Goal: Information Seeking & Learning: Compare options

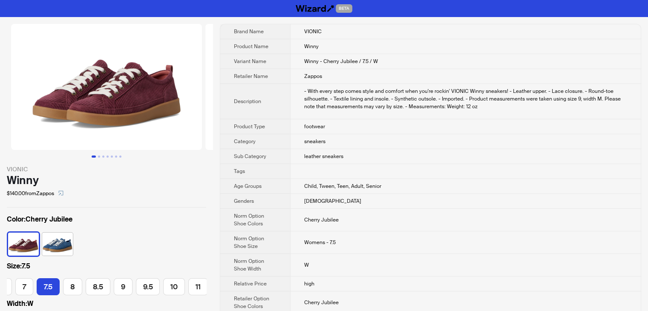
scroll to position [0, 42]
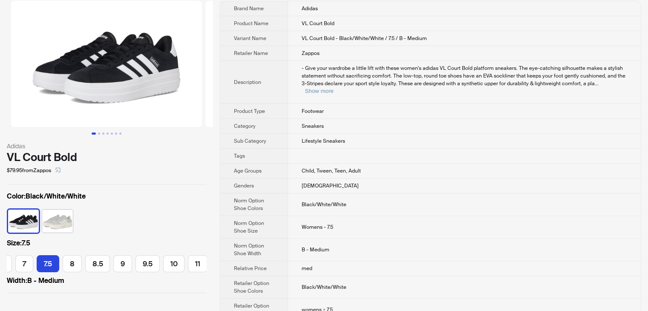
scroll to position [43, 0]
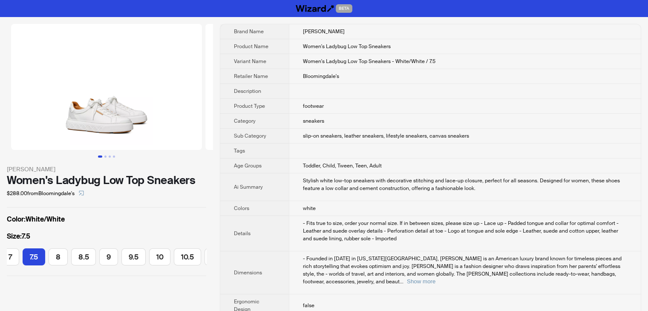
scroll to position [0, 106]
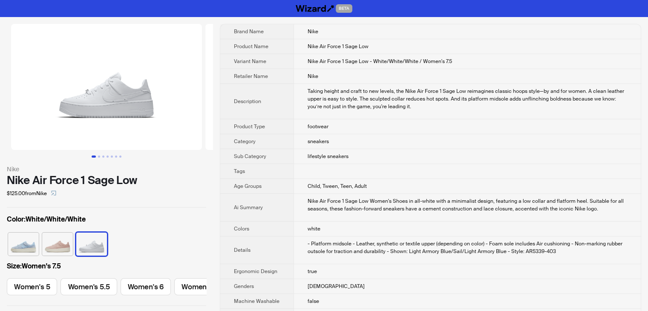
scroll to position [0, 262]
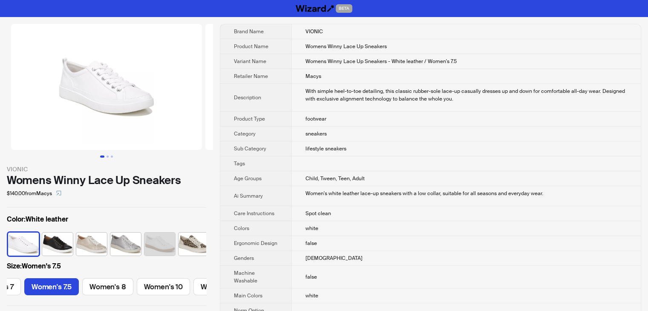
scroll to position [0, 92]
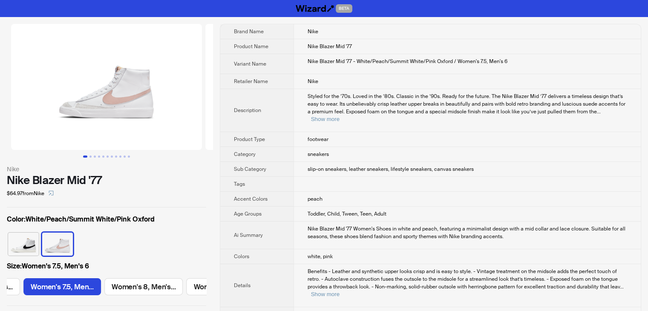
scroll to position [0, 395]
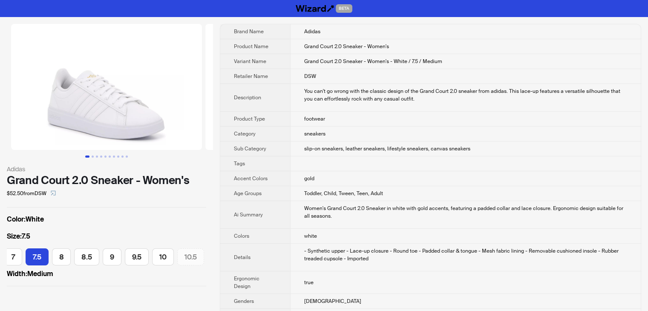
scroll to position [0, 134]
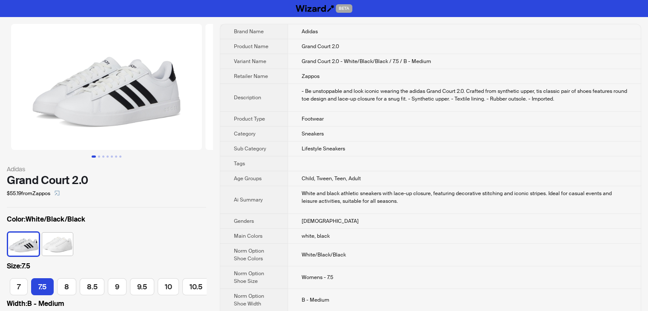
scroll to position [0, 106]
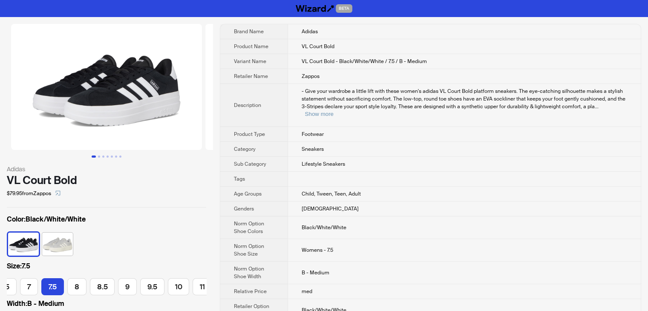
scroll to position [0, 92]
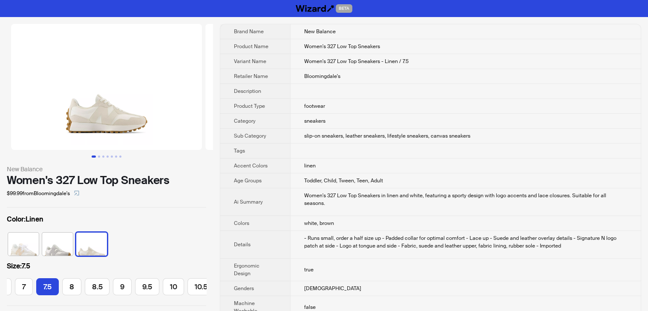
scroll to position [0, 106]
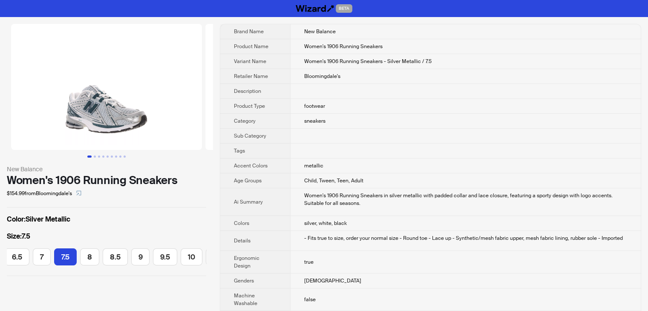
scroll to position [0, 85]
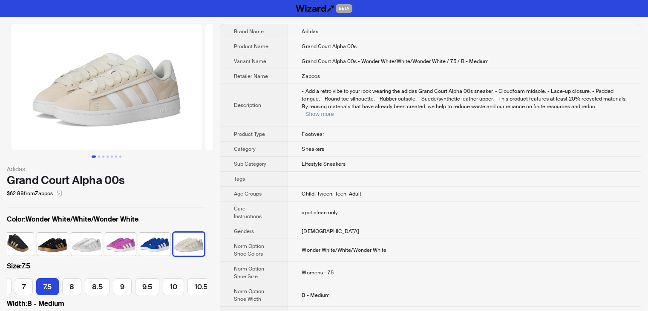
scroll to position [0, 106]
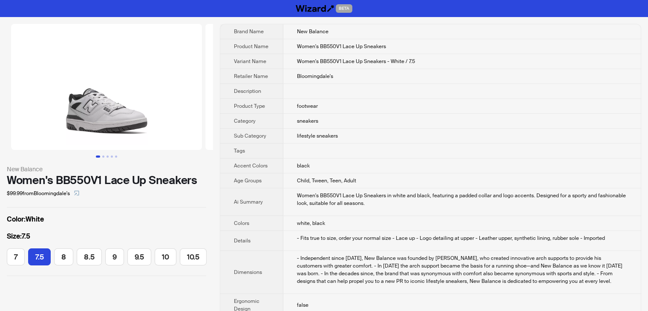
scroll to position [0, 8]
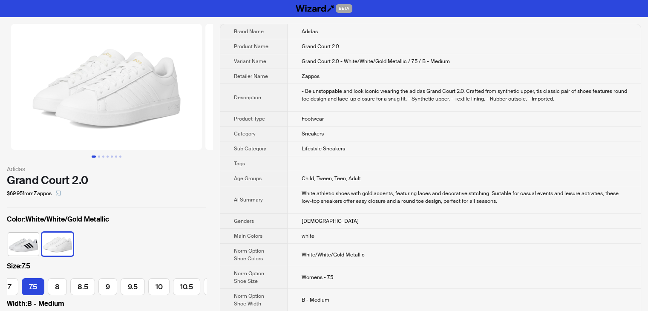
scroll to position [43, 0]
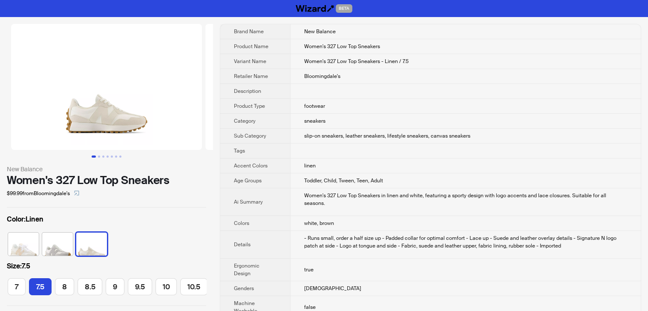
scroll to position [0, 106]
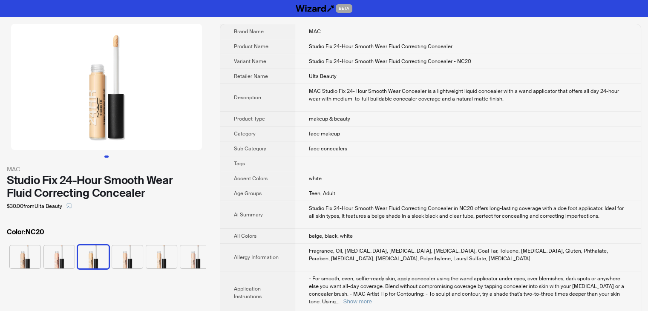
scroll to position [0, 823]
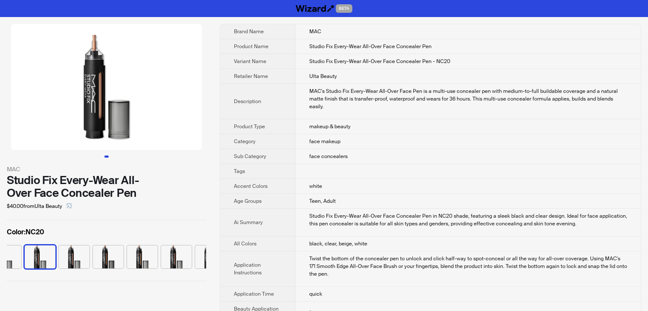
scroll to position [0, 90]
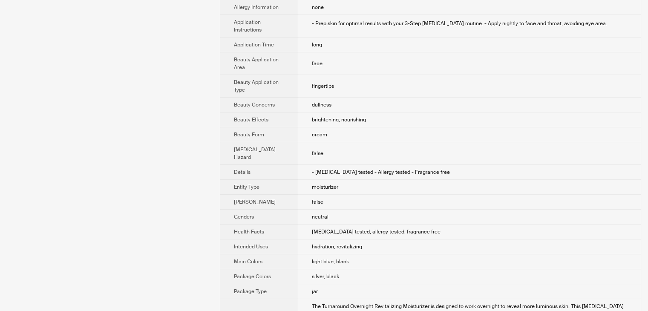
scroll to position [247, 0]
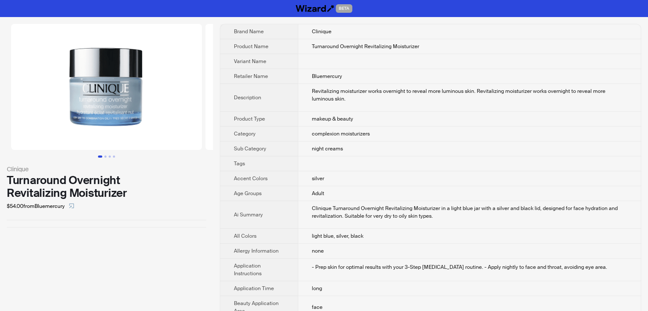
scroll to position [351, 0]
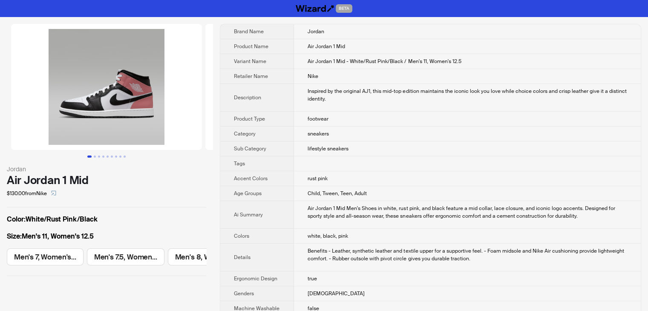
scroll to position [0, 642]
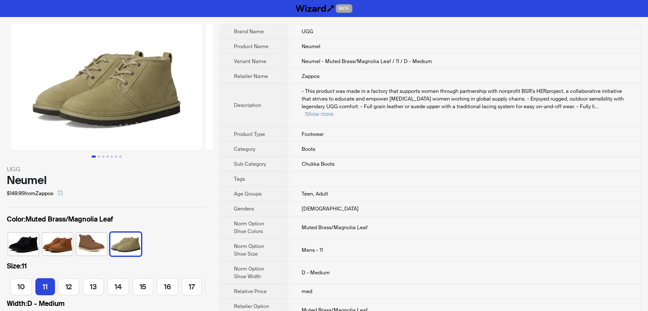
scroll to position [0, 120]
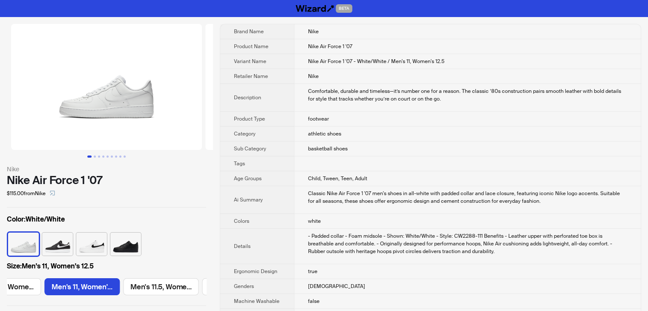
scroll to position [0, 1214]
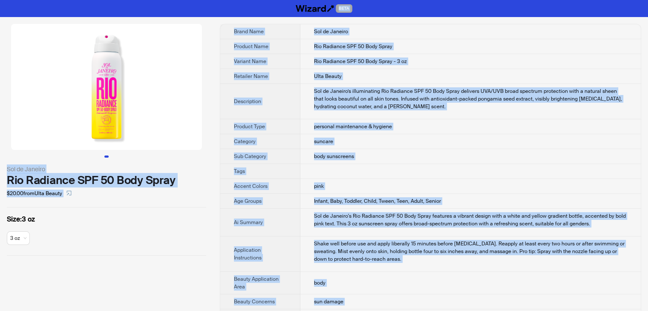
drag, startPoint x: 336, startPoint y: 295, endPoint x: 143, endPoint y: -37, distance: 384.4
copy div "LORE Ips do Sitamet Con Adipisci ELI 96 Sedd Eiusm $35.76 temp Inci Utlabo Etdo…"
click at [439, 61] on td "Rio Radiance SPF 50 Body Spray - 3 oz" at bounding box center [470, 61] width 340 height 15
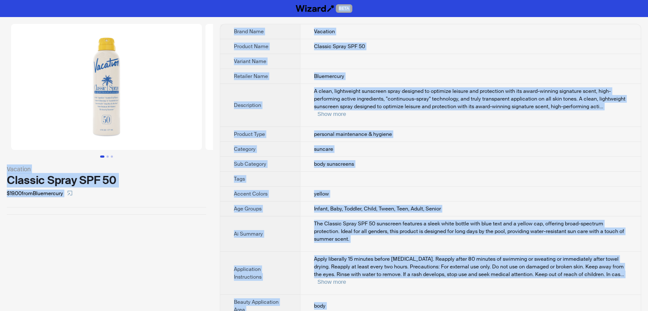
drag, startPoint x: 349, startPoint y: 297, endPoint x: 152, endPoint y: -37, distance: 387.8
copy div "BETA Vacation Classic Spray SPF 50 $19.00 from Bluemercury Brand Name Vacation …"
click at [396, 58] on td at bounding box center [470, 61] width 341 height 15
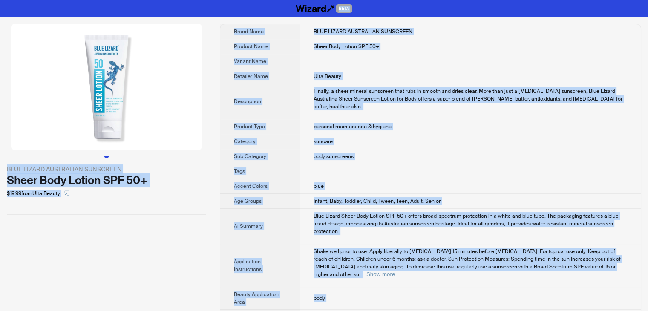
drag, startPoint x: 351, startPoint y: 295, endPoint x: 157, endPoint y: -37, distance: 384.3
copy div "BETA BLUE LIZARD AUSTRALIAN SUNSCREEN Sheer Body Lotion SPF 50+ $19.99 from Ult…"
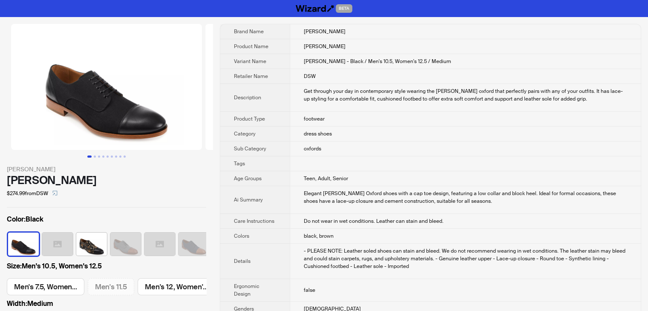
scroll to position [0, 691]
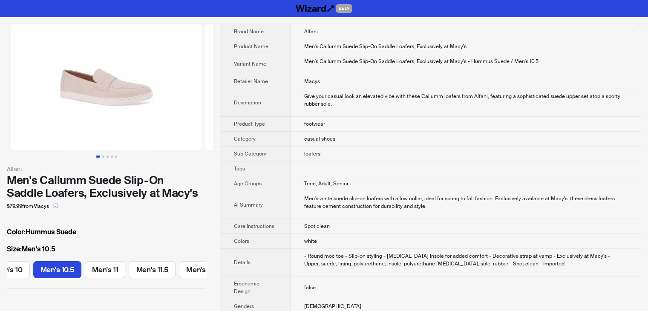
scroll to position [0, 304]
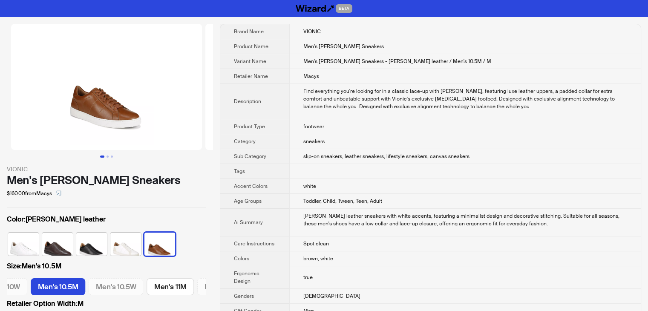
scroll to position [0, 764]
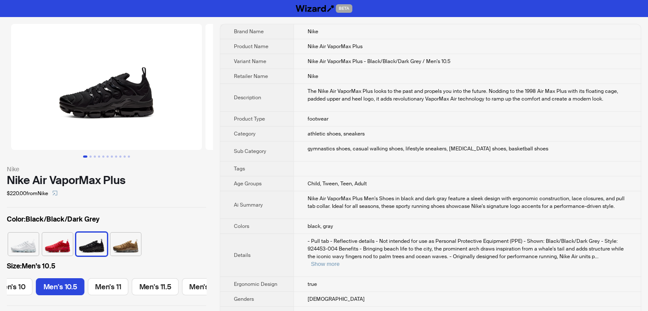
scroll to position [0, 576]
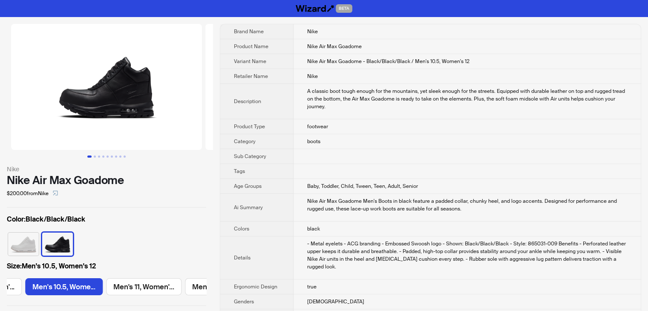
scroll to position [0, 1132]
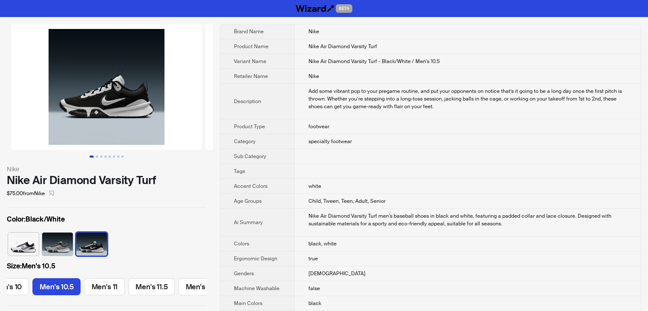
scroll to position [0, 485]
click at [104, 155] on button "Go to slide 4" at bounding box center [105, 156] width 2 height 2
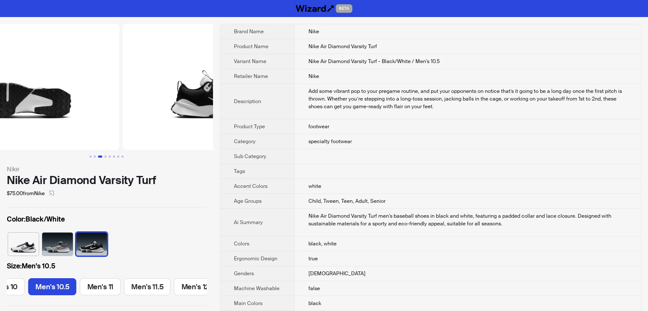
scroll to position [0, 281]
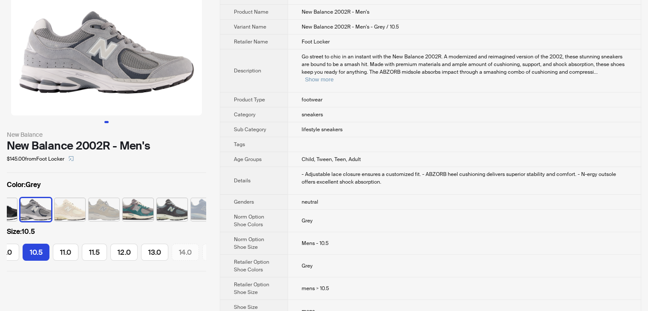
scroll to position [58, 0]
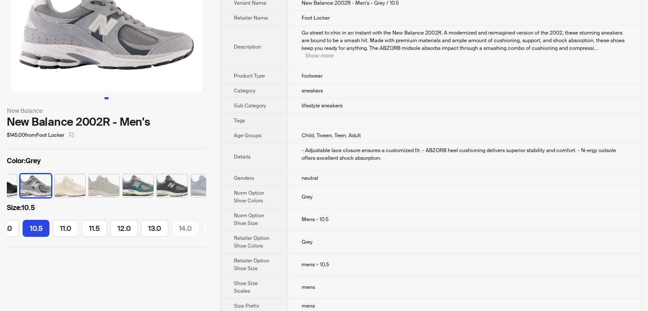
click at [327, 298] on td "mens" at bounding box center [463, 305] width 353 height 15
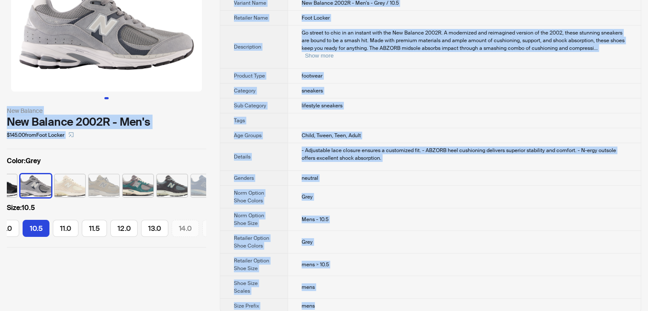
scroll to position [0, 0]
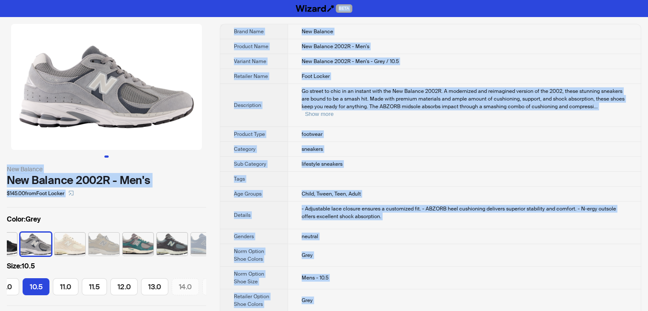
drag, startPoint x: 327, startPoint y: 297, endPoint x: 153, endPoint y: -37, distance: 376.3
click at [153, 0] on html "BETA New Balance New Balance 2002R - Men's $145.00 from Foot Locker Color : Gre…" at bounding box center [324, 189] width 648 height 378
copy div "BETA New Balance New Balance 2002R - Men's $145.00 from Foot Locker Color : Gre…"
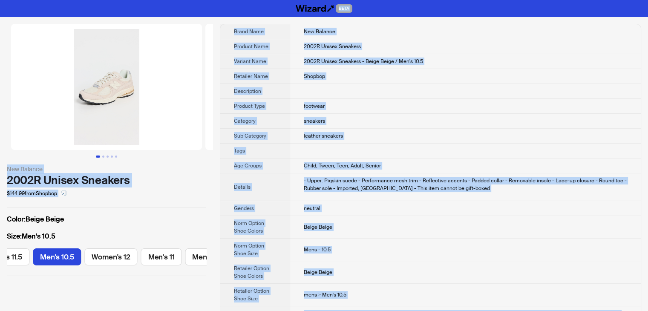
drag, startPoint x: 331, startPoint y: 297, endPoint x: 210, endPoint y: -25, distance: 343.3
click at [210, 0] on html "BETA New Balance 2002R Unisex Sneakers $144.99 from Shopbop Color : Beige Beige…" at bounding box center [324, 189] width 648 height 378
copy div "BETA New Balance 2002R Unisex Sneakers $144.99 from Shopbop Color : Beige Beige…"
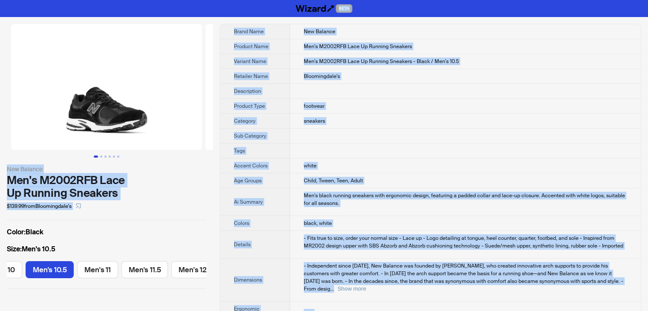
drag, startPoint x: 325, startPoint y: 295, endPoint x: 191, endPoint y: -37, distance: 358.4
copy div "BETA New Balance Men's M2002RFB Lace Up Running Sneakers $139.99 from Bloomingd…"
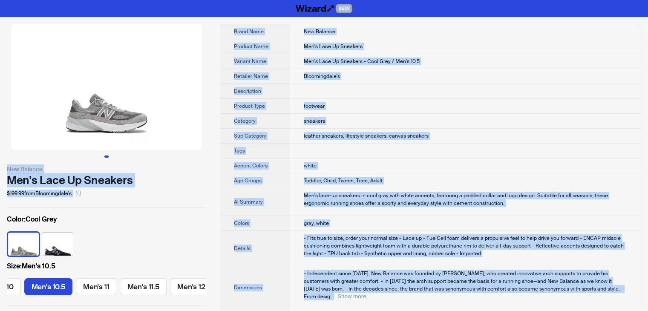
drag, startPoint x: 337, startPoint y: 301, endPoint x: 193, endPoint y: -37, distance: 367.4
copy div "BETA New Balance Men's Lace Up Sneakers $199.99 from Bloomingdale's Color : Coo…"
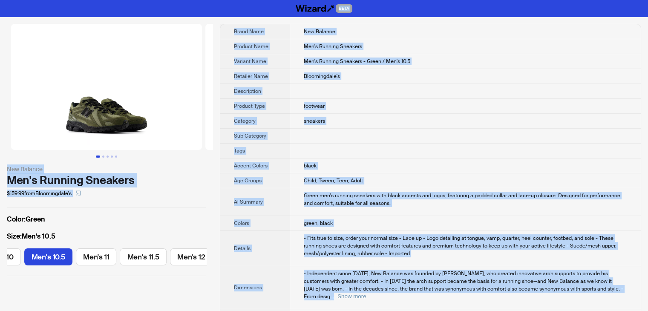
drag, startPoint x: 337, startPoint y: 298, endPoint x: 161, endPoint y: -37, distance: 378.6
copy div "BETA New Balance Men's Running Sneakers $159.99 from Bloomingdale's Color : Gre…"
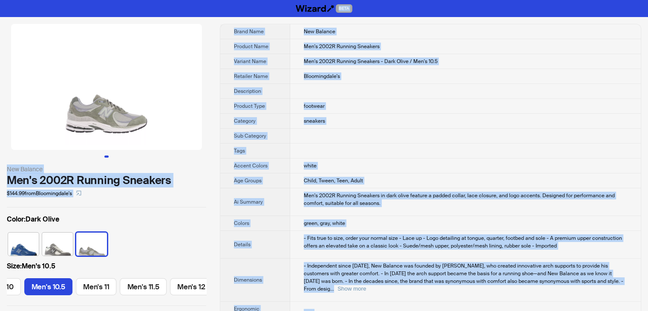
drag, startPoint x: 334, startPoint y: 301, endPoint x: 123, endPoint y: -37, distance: 398.2
copy div "BETA New Balance Men's 2002R Running Sneakers $144.99 from Bloomingdale's Color…"
click at [507, 125] on td "sneakers" at bounding box center [465, 121] width 350 height 15
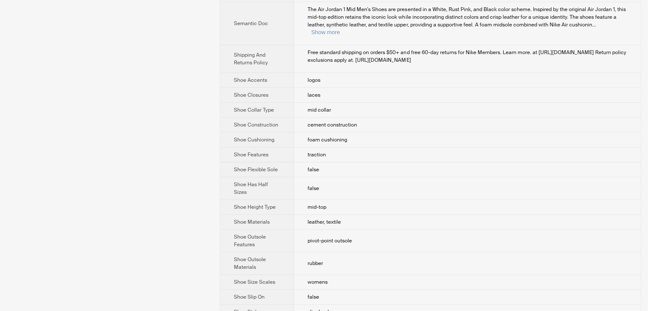
scroll to position [535, 0]
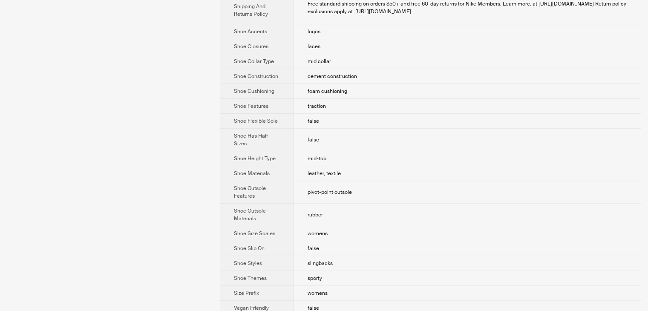
click at [325, 301] on td "false" at bounding box center [467, 308] width 347 height 15
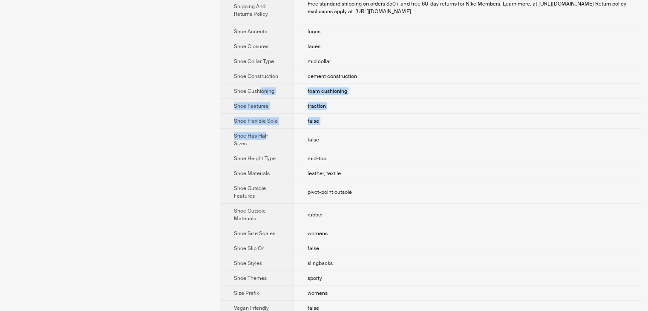
drag, startPoint x: 264, startPoint y: 120, endPoint x: 261, endPoint y: 74, distance: 46.1
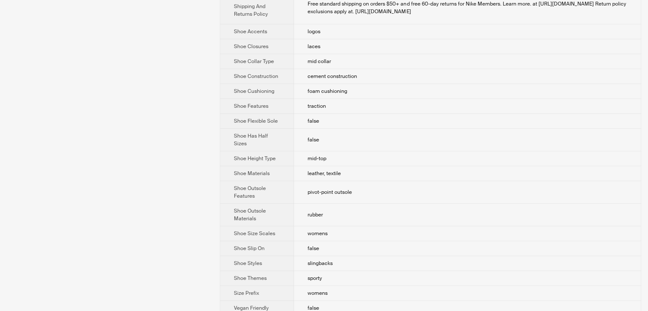
click at [352, 286] on td "womens" at bounding box center [467, 293] width 347 height 15
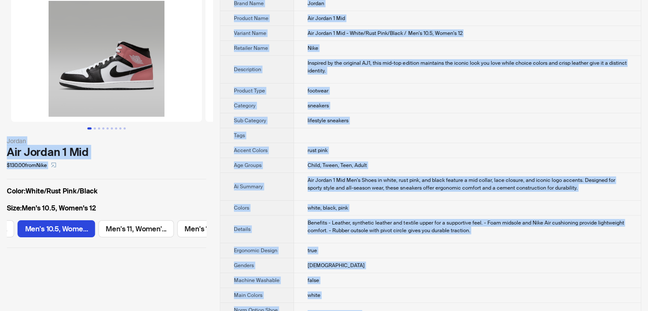
scroll to position [0, 0]
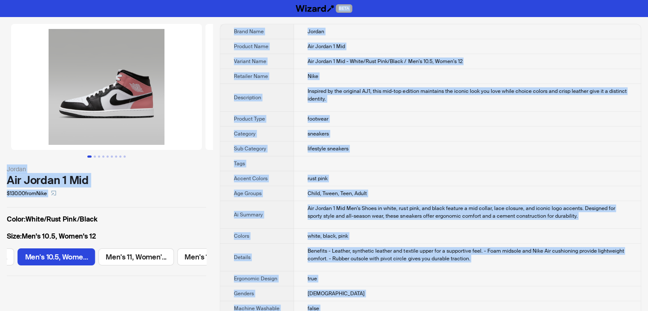
drag, startPoint x: 343, startPoint y: 293, endPoint x: 165, endPoint y: -37, distance: 375.0
copy div "BETA Jordan Air Jordan 1 Mid $130.00 from Nike Color : White/Rust Pink/Black Si…"
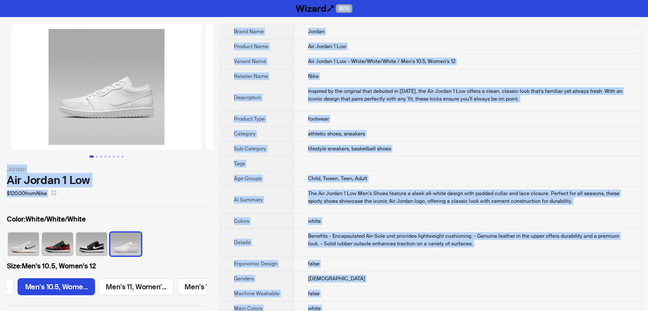
drag, startPoint x: 338, startPoint y: 301, endPoint x: 195, endPoint y: -37, distance: 367.1
copy div "BETA Jordan Air Jordan 1 Low $120.00 from Nike Color : White/White/White Size :…"
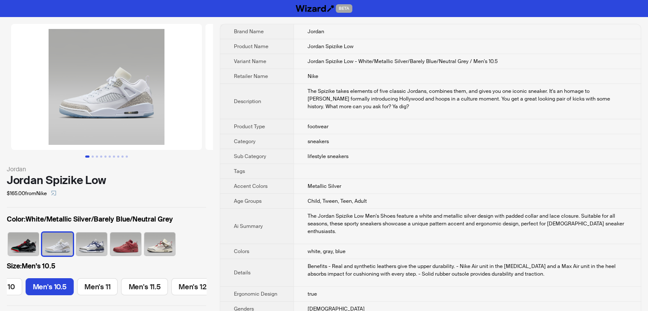
scroll to position [0, 304]
click at [93, 157] on button "Go to slide 2" at bounding box center [93, 156] width 2 height 2
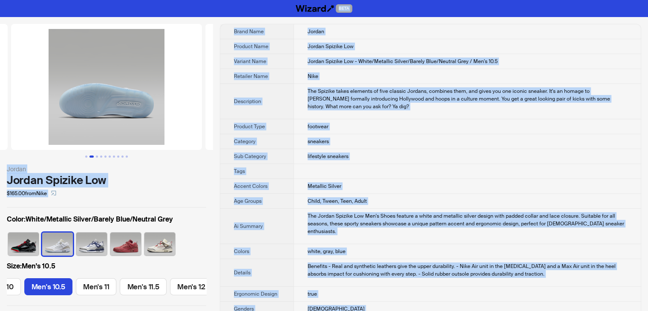
drag, startPoint x: 332, startPoint y: 298, endPoint x: 184, endPoint y: -37, distance: 366.9
copy div "BETA Jordan Jordan Spizike Low $165.00 from Nike Color : White/Metallic Silver/…"
click at [361, 58] on span "Jordan Spizike Low - White/Metallic Silver/Barely Blue/Neutral Grey / Men's 10.5" at bounding box center [402, 61] width 190 height 7
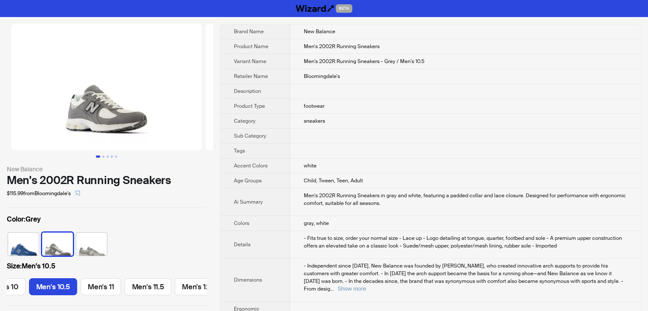
scroll to position [0, 304]
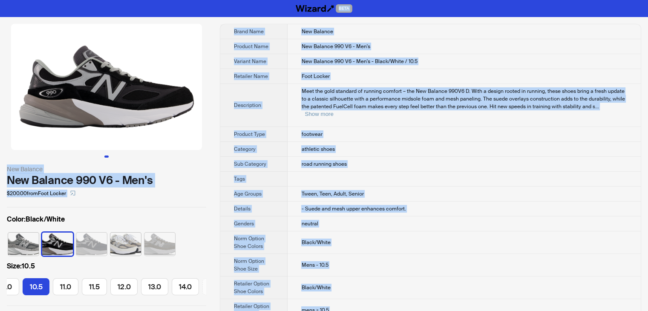
drag, startPoint x: 320, startPoint y: 298, endPoint x: 134, endPoint y: -37, distance: 383.6
click at [134, 0] on html "BETA New Balance New Balance 990 V6 - Men's $200.00 from Foot Locker Color : Bl…" at bounding box center [324, 183] width 648 height 366
copy div "BETA New Balance New Balance 990 V6 - Men's $200.00 from Foot Locker Color : Bl…"
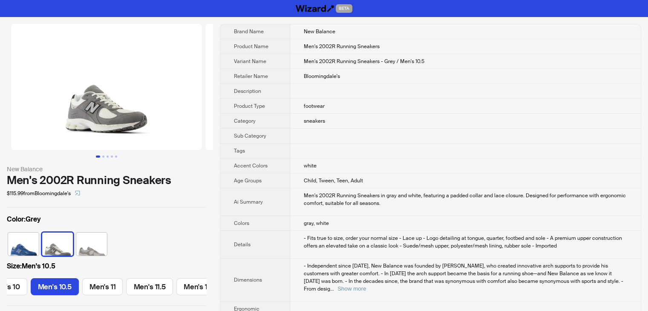
scroll to position [0, 304]
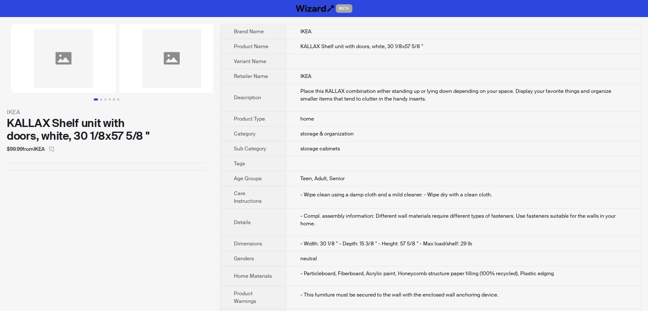
click at [69, 155] on div "$99.99 from IKEA" at bounding box center [106, 149] width 199 height 14
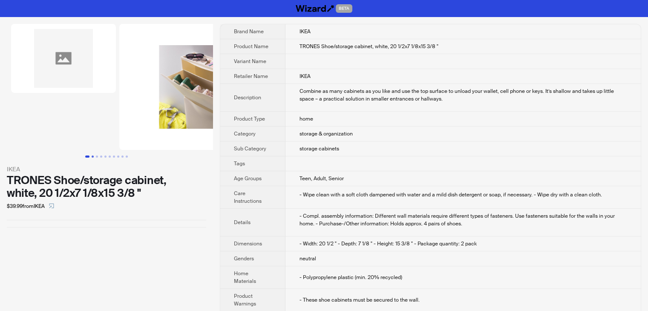
click at [94, 156] on button "Go to slide 2" at bounding box center [93, 156] width 2 height 2
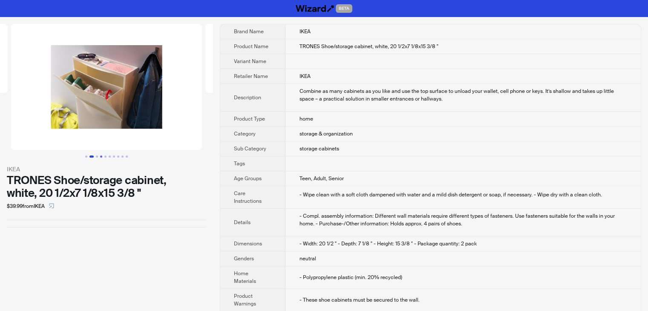
click at [100, 155] on button "Go to slide 4" at bounding box center [101, 156] width 2 height 2
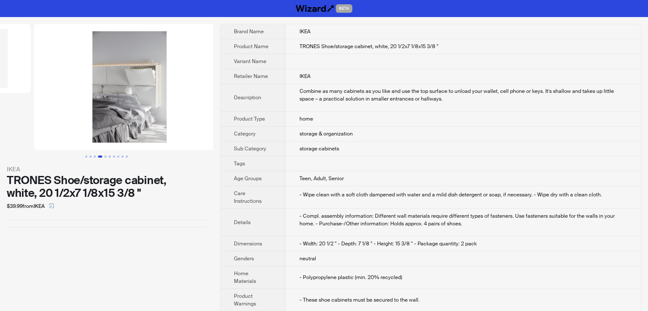
scroll to position [0, 410]
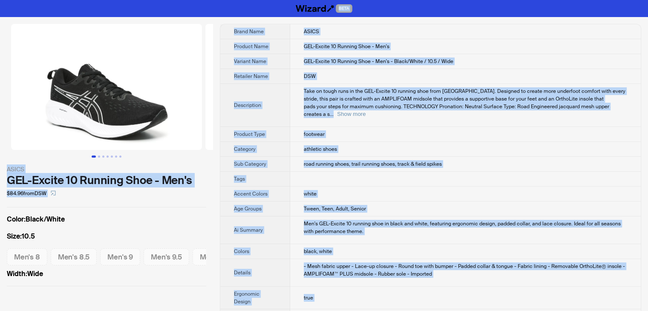
drag, startPoint x: 323, startPoint y: 295, endPoint x: 204, endPoint y: -37, distance: 352.8
copy div "LORE IPSUM DOL-Sitame 76 Consect Adip - Eli's $08.50 doei TEM Incid : Utlab/Etd…"
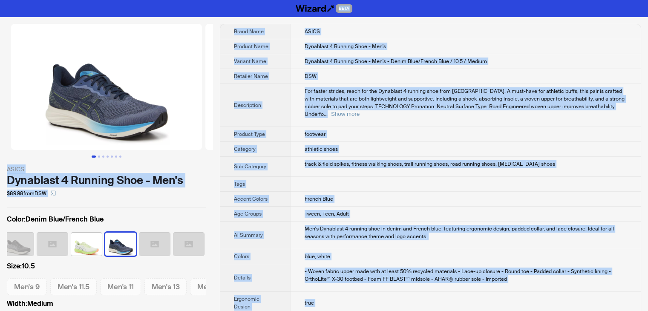
drag, startPoint x: 330, startPoint y: 295, endPoint x: 198, endPoint y: -33, distance: 353.5
copy div "BETA ASICS Dynablast 4 Running Shoe - Men's $89.98 from DSW Color : Denim Blue/…"
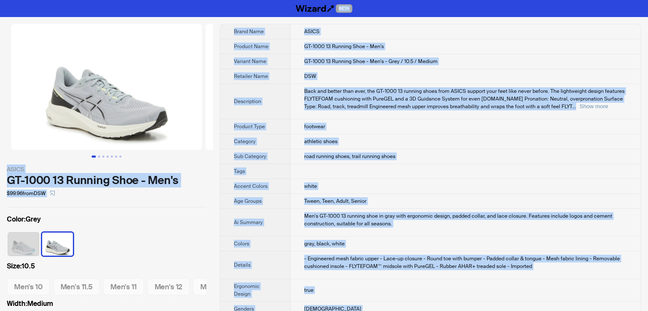
drag, startPoint x: 332, startPoint y: 293, endPoint x: 155, endPoint y: -37, distance: 375.0
copy div "BETA ASICS GT-1000 13 Running Shoe - Men's $99.96 from DSW Color : Grey Size : …"
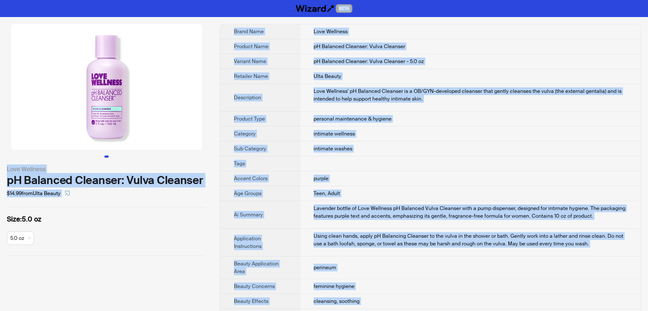
drag, startPoint x: 327, startPoint y: 297, endPoint x: 224, endPoint y: -37, distance: 349.8
copy div "BETA Love Wellness pH Balanced Cleanser: Vulva Cleanser $14.99 from Ulta Beauty…"
click at [280, 68] on th "Variant Name" at bounding box center [259, 61] width 79 height 15
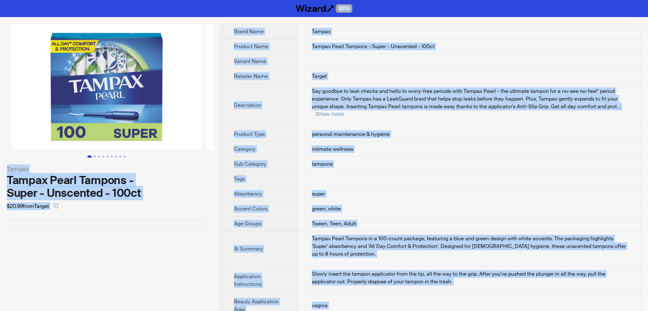
drag, startPoint x: 327, startPoint y: 297, endPoint x: 169, endPoint y: -37, distance: 368.9
copy div "BETA Tampax Tampax Pearl Tampons - Super - Unscented - 100ct $20.99 from Target…"
click at [180, 196] on div "Tampax Pearl Tampons - Super - Unscented - 100ct" at bounding box center [106, 187] width 199 height 26
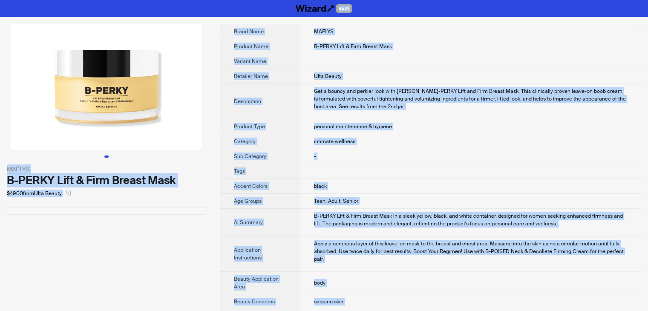
drag, startPoint x: 330, startPoint y: 295, endPoint x: 157, endPoint y: -37, distance: 374.8
click at [157, 0] on html "BETA MAËLYS B-PERKY Lift & Firm Breast Mask $49.00 from Ulta Beauty Brand Name …" at bounding box center [324, 306] width 648 height 613
copy div "LORE IPSUMD S-AMETC Adip & Elit Seddoe Temp $03.79 inci Utla Etdolo Magna Aliq …"
click at [135, 249] on div "MAËLYS B-PERKY Lift & Firm Breast Mask $49.00 from Ulta Beauty" at bounding box center [106, 315] width 213 height 596
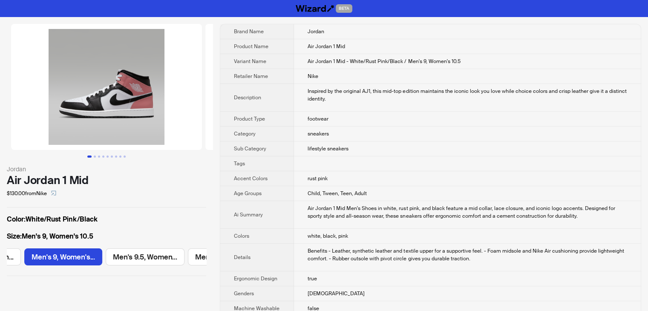
scroll to position [0, 313]
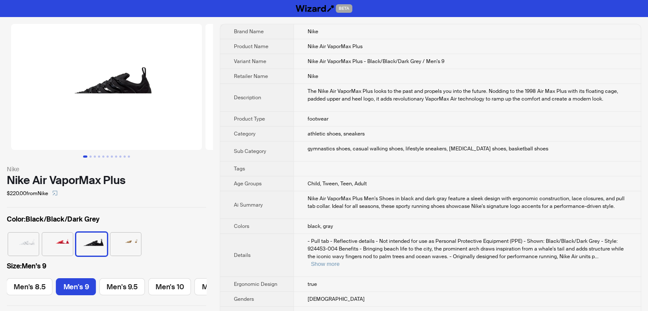
scroll to position [0, 439]
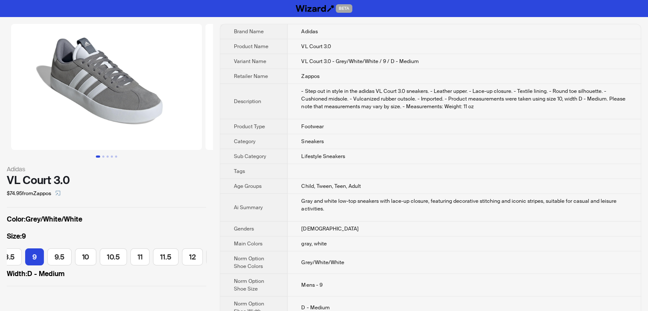
scroll to position [0, 260]
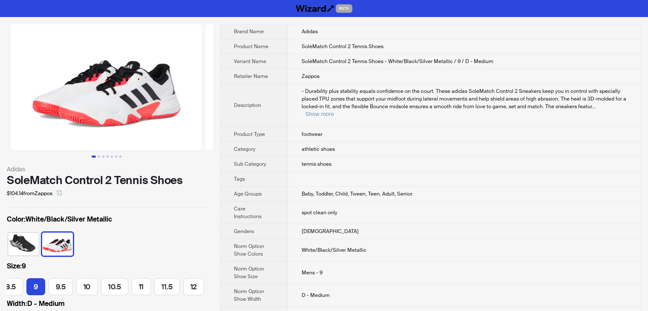
scroll to position [0, 112]
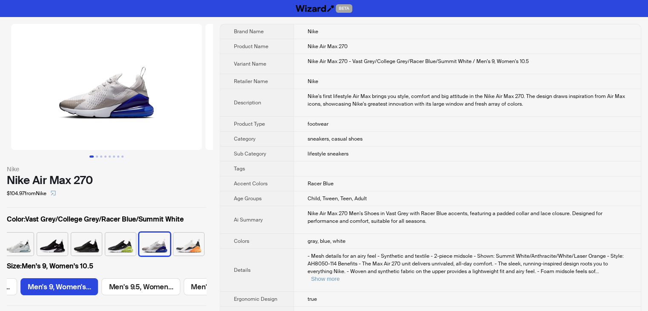
scroll to position [0, 477]
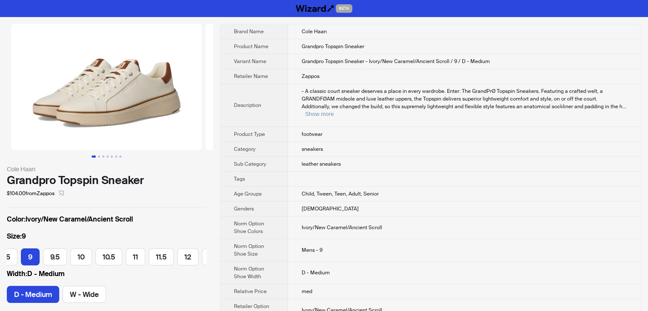
scroll to position [0, 85]
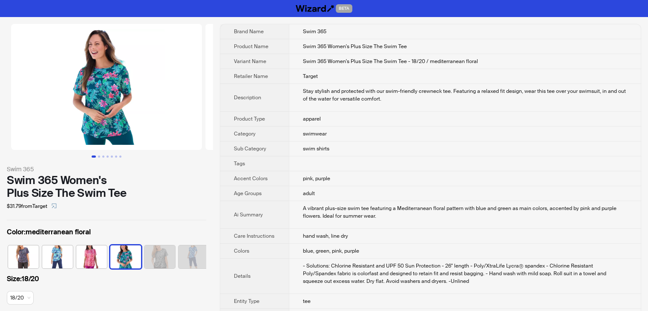
scroll to position [0, 5]
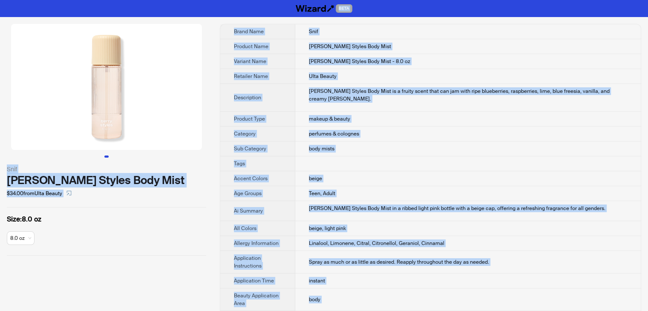
drag, startPoint x: 330, startPoint y: 298, endPoint x: 152, endPoint y: -23, distance: 366.9
copy div "BETA Snif Berry Styles Body Mist $34.00 from Ulta Beauty Size : 8.0 oz 8.0 oz B…"
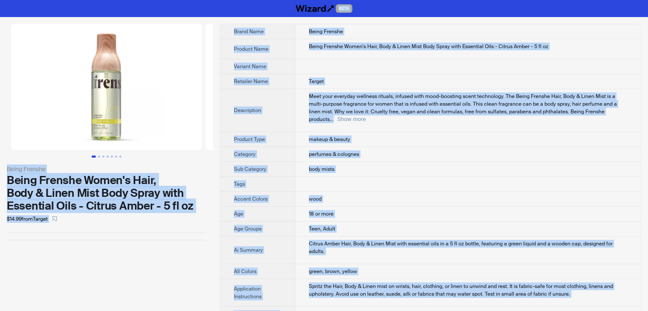
drag, startPoint x: 330, startPoint y: 298, endPoint x: 179, endPoint y: -33, distance: 364.5
copy div "BETA Being Frenshe Being Frenshe Women's Hair, Body & Linen Mist Body Spray wit…"
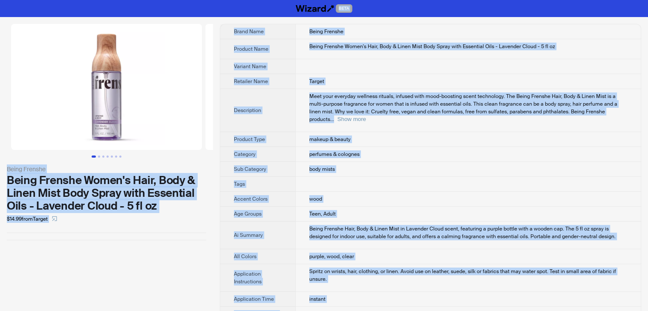
drag, startPoint x: 329, startPoint y: 300, endPoint x: 172, endPoint y: -37, distance: 371.4
copy div "BETA Being Frenshe Being Frenshe Women's Hair, Body & Linen Mist Body Spray wit…"
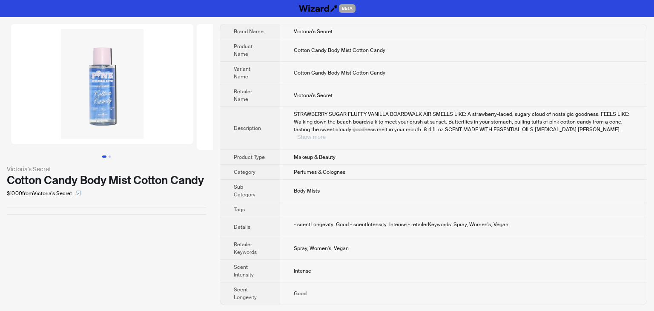
click at [326, 134] on button "Show more" at bounding box center [311, 137] width 29 height 6
click at [312, 294] on td "Good" at bounding box center [462, 293] width 367 height 23
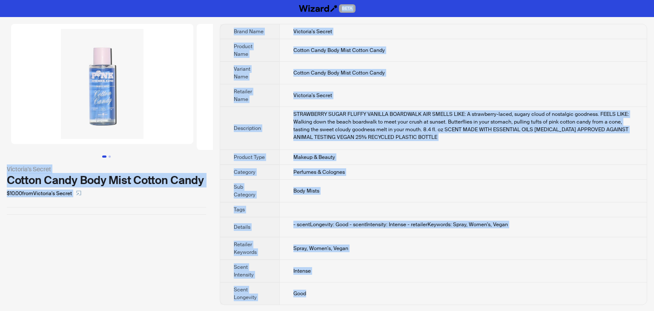
drag, startPoint x: 310, startPoint y: 293, endPoint x: 160, endPoint y: -37, distance: 362.9
click at [160, 0] on html "BETA Victoria's Secret Cotton Candy Body Mist Cotton Candy $10.00 from Victoria…" at bounding box center [327, 156] width 654 height 312
copy div "BETA Victoria's Secret Cotton Candy Body Mist Cotton Candy $10.00 from Victoria…"
click at [468, 63] on td "Cotton Candy Body Mist Cotton Candy" at bounding box center [462, 73] width 367 height 23
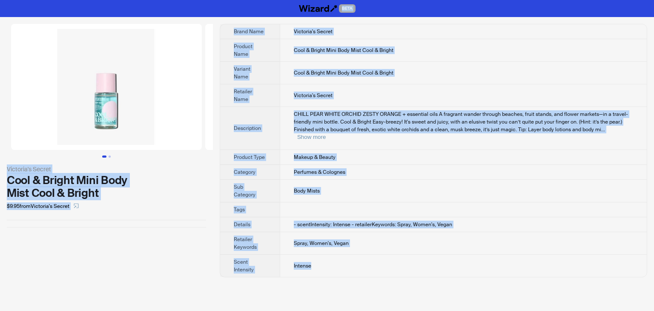
drag, startPoint x: 317, startPoint y: 244, endPoint x: 212, endPoint y: -29, distance: 291.9
click at [212, 0] on html "BETA Victoria's Secret Cool & Bright Mini Body Mist Cool & Bright $9.95 from Vi…" at bounding box center [327, 155] width 654 height 311
copy div "BETA Victoria's Secret Cool & Bright Mini Body Mist Cool & Bright $9.95 from Vi…"
click at [326, 134] on button "Show more" at bounding box center [311, 137] width 29 height 6
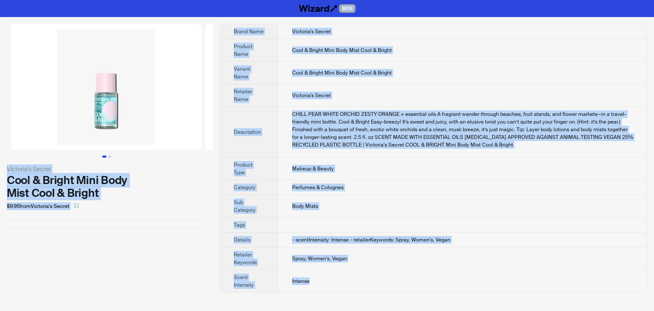
copy div "BETA Victoria's Secret Cool & Bright Mini Body Mist Cool & Bright $9.95 from Vi…"
click at [497, 52] on td "Cool & Bright Mini Body Mist Cool & Bright" at bounding box center [462, 50] width 369 height 23
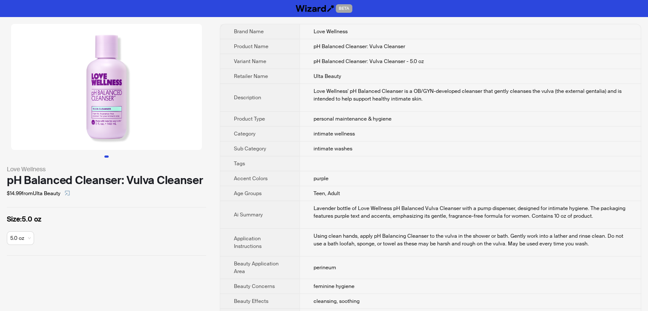
scroll to position [336, 0]
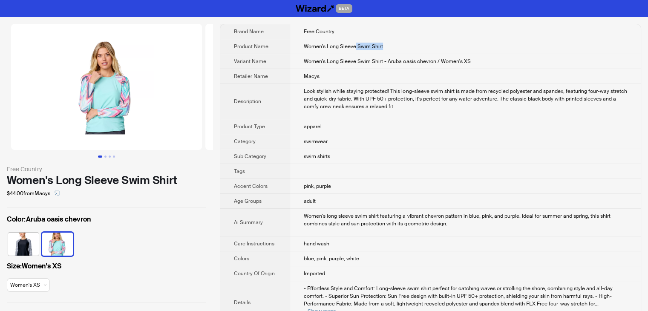
drag, startPoint x: 355, startPoint y: 46, endPoint x: 408, endPoint y: 46, distance: 52.8
click at [408, 46] on td "Women's Long Sleeve Swim Shirt" at bounding box center [465, 46] width 350 height 15
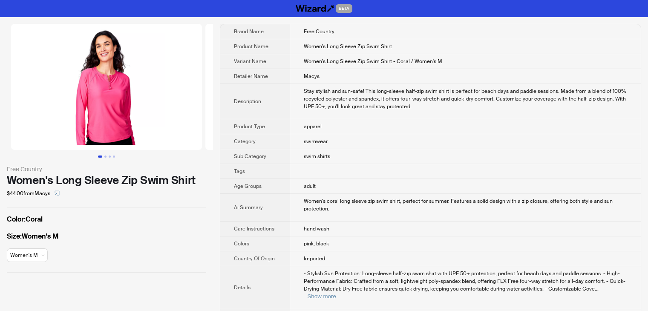
drag, startPoint x: 364, startPoint y: 46, endPoint x: 416, endPoint y: 46, distance: 51.1
click at [375, 46] on span "Women's Long Sleeve Zip Swim Shirt" at bounding box center [348, 46] width 88 height 7
drag, startPoint x: 416, startPoint y: 46, endPoint x: 422, endPoint y: 46, distance: 6.4
click at [422, 46] on td "Women's Long Sleeve Zip Swim Shirt" at bounding box center [465, 46] width 350 height 15
